Goal: Task Accomplishment & Management: Manage account settings

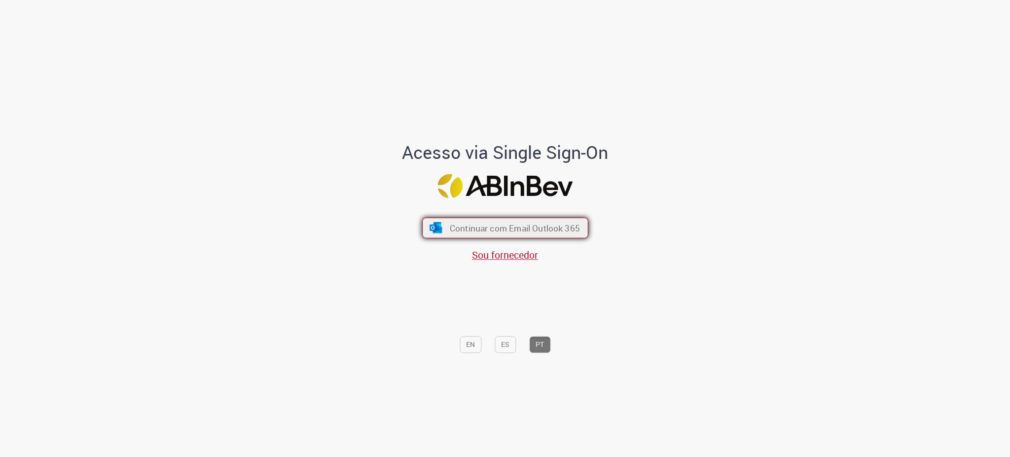
click at [515, 232] on span "Continuar com Email Outlook 365" at bounding box center [514, 227] width 130 height 11
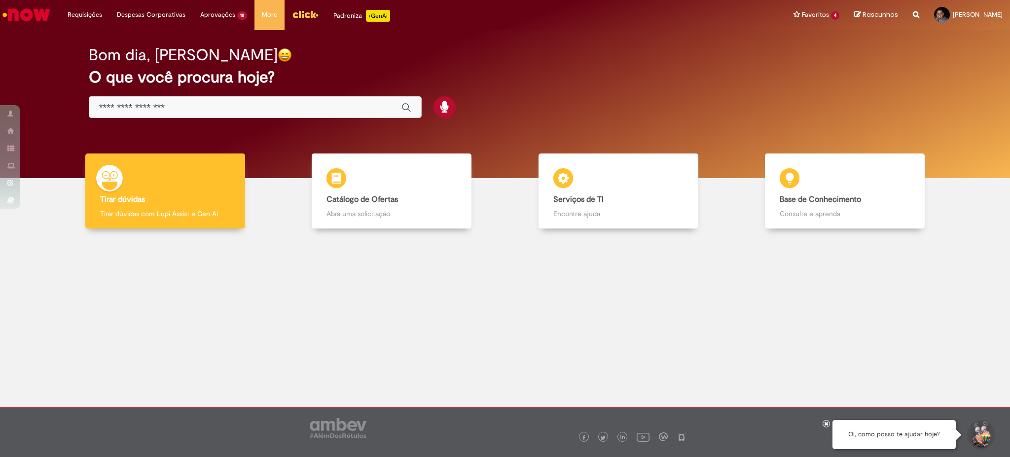
click at [51, 30] on div "Bom dia, [PERSON_NAME] O que você procura hoje?" at bounding box center [504, 104] width 995 height 148
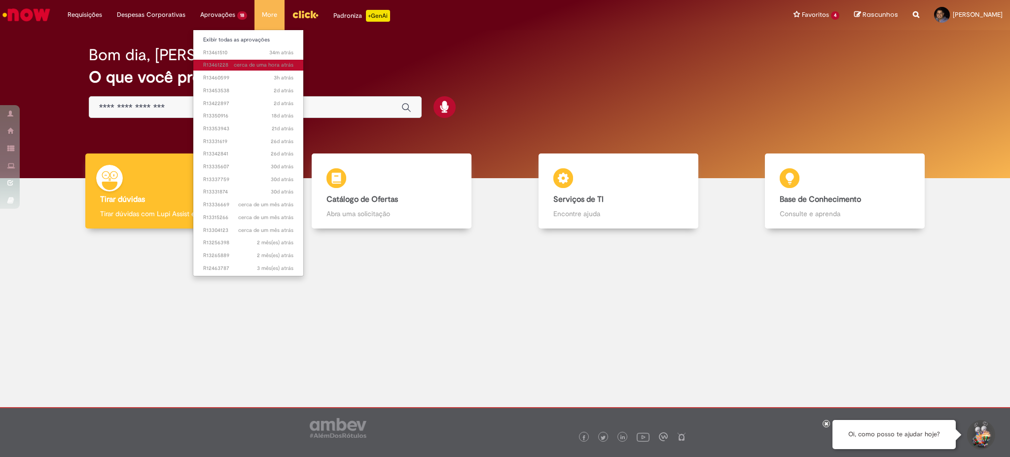
click at [221, 66] on span "cerca de uma hora atrás cerca de uma hora atrás R13461228" at bounding box center [248, 65] width 90 height 8
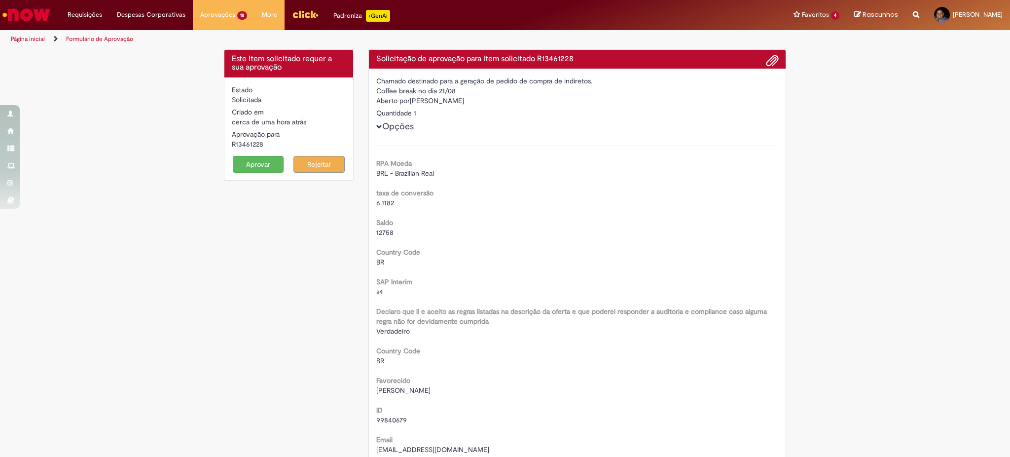
click at [257, 167] on button "Aprovar" at bounding box center [258, 164] width 51 height 17
